Goal: Navigation & Orientation: Find specific page/section

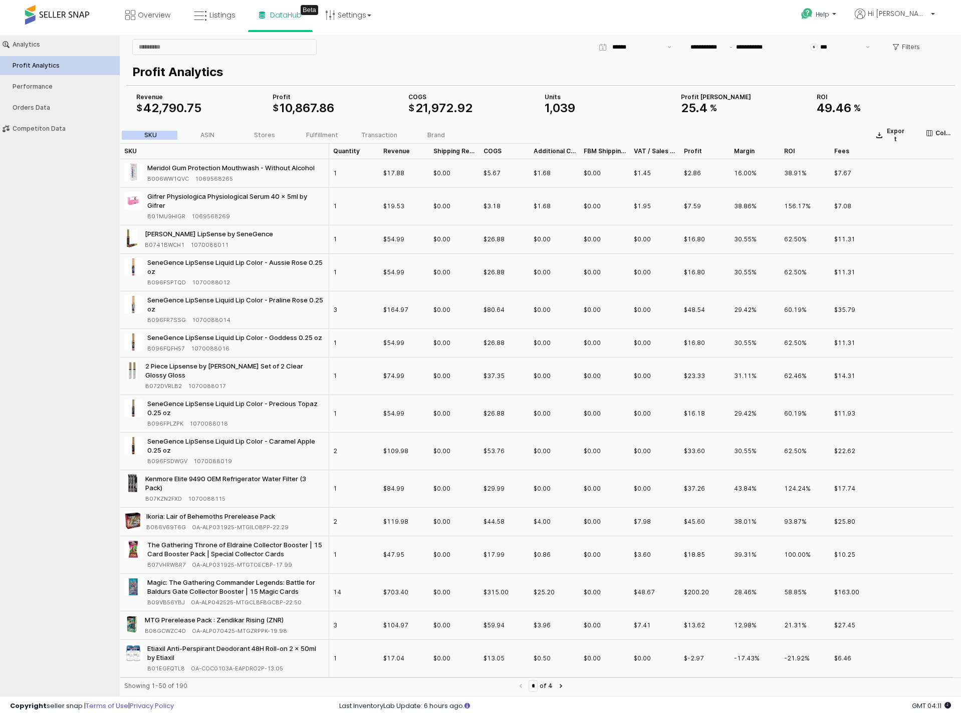
click at [54, 13] on span at bounding box center [57, 15] width 64 height 20
click at [132, 16] on icon at bounding box center [130, 15] width 10 height 10
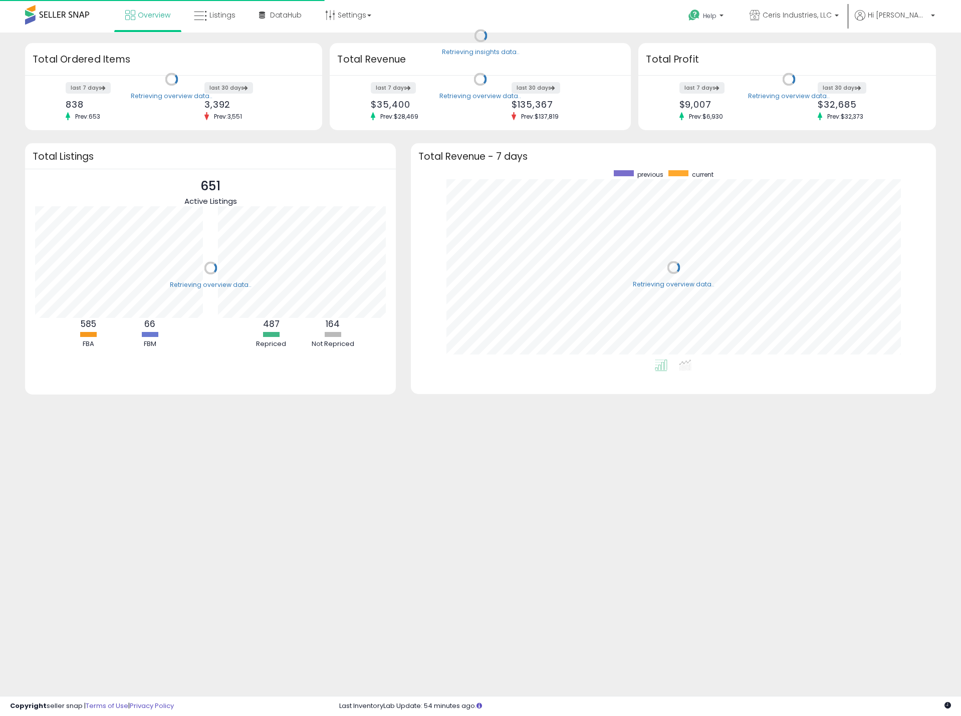
scroll to position [189, 505]
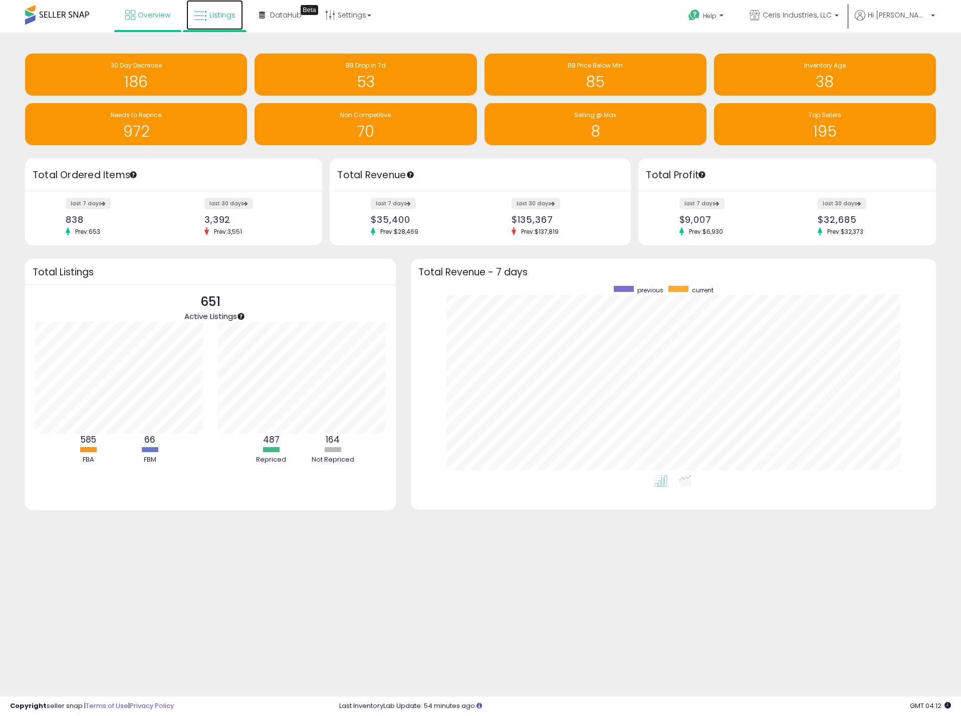
click at [199, 15] on icon at bounding box center [200, 16] width 13 height 13
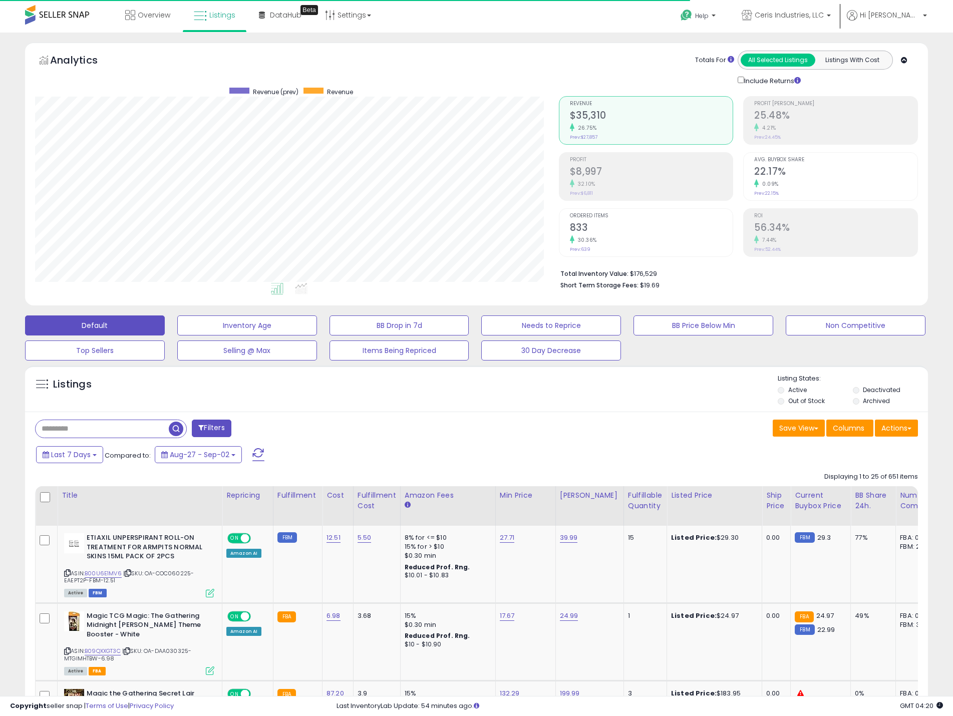
scroll to position [205, 524]
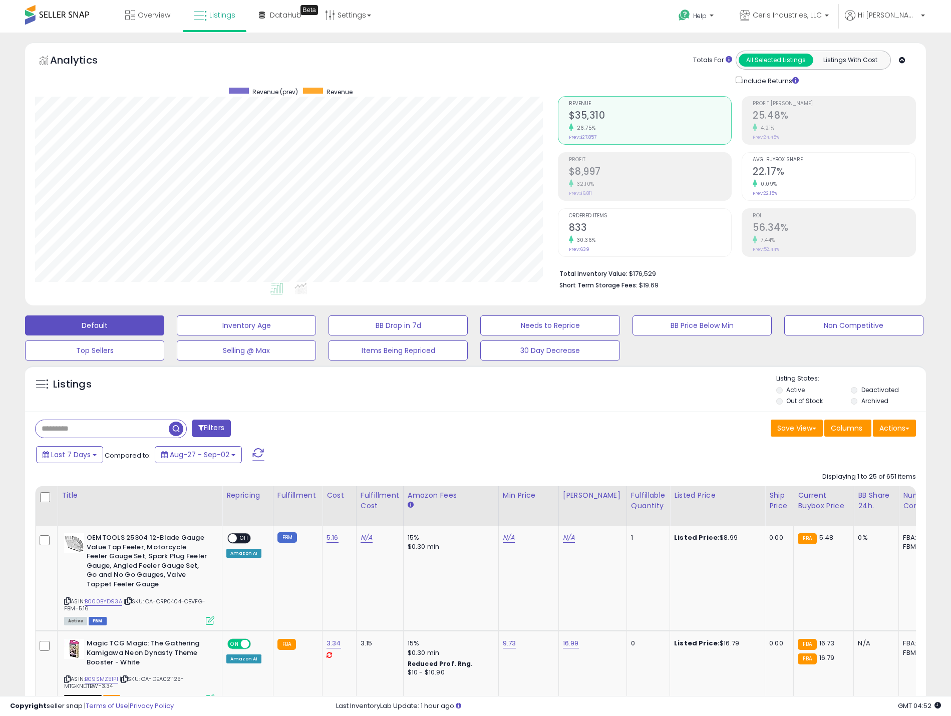
scroll to position [500785, 500468]
